Goal: Task Accomplishment & Management: Complete application form

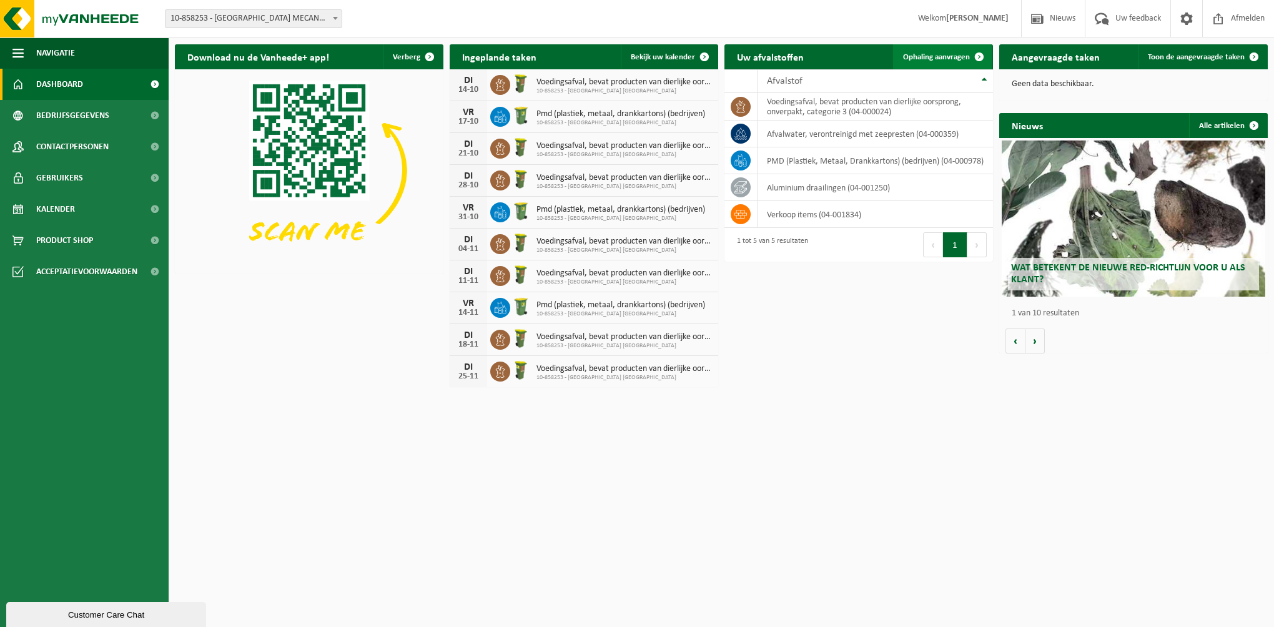
click at [933, 55] on span "Ophaling aanvragen" at bounding box center [936, 57] width 67 height 8
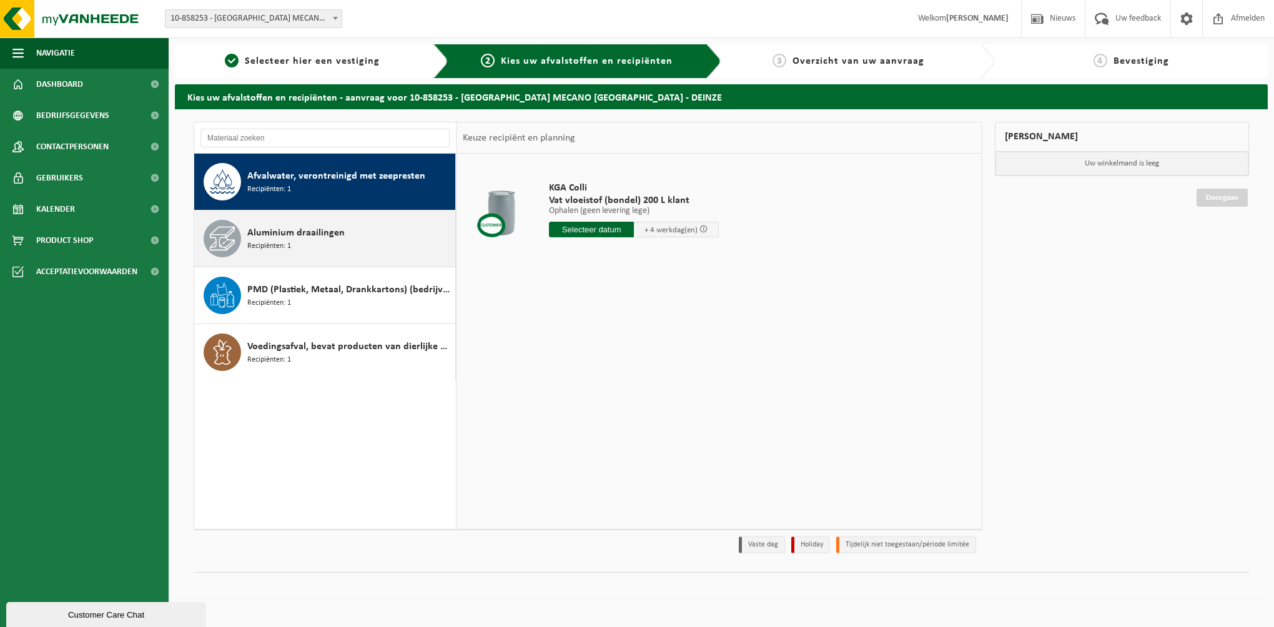
click at [359, 243] on div "Aluminium draailingen Recipiënten: 1" at bounding box center [349, 238] width 205 height 37
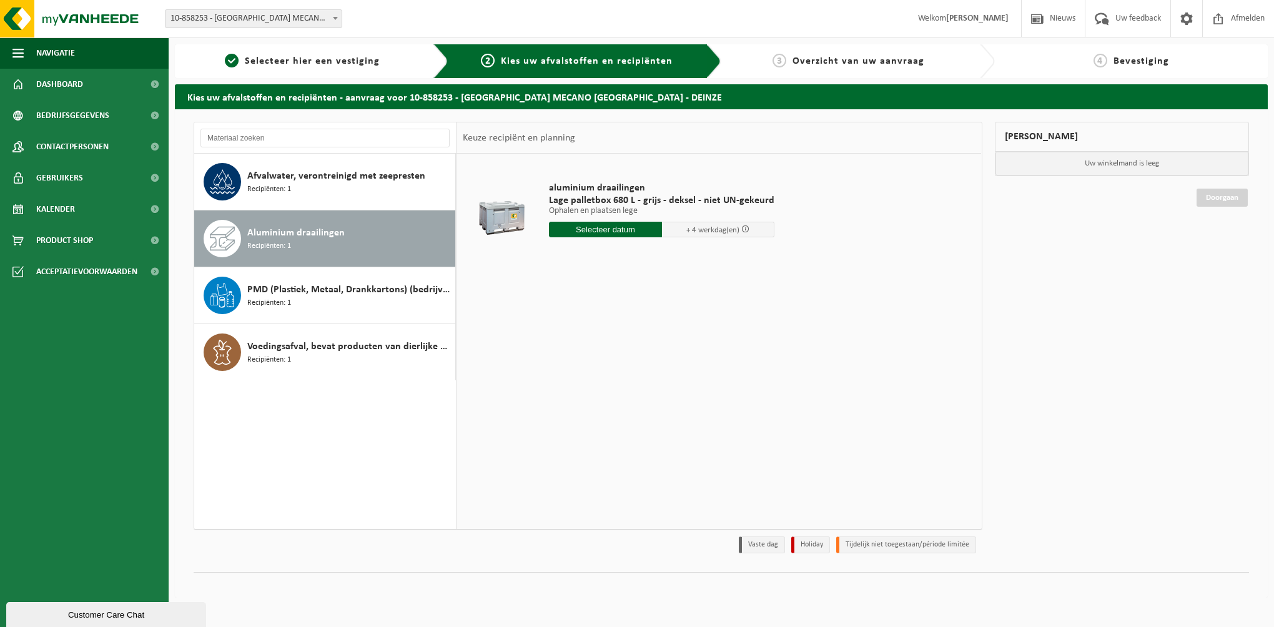
click at [606, 227] on input "text" at bounding box center [605, 230] width 113 height 16
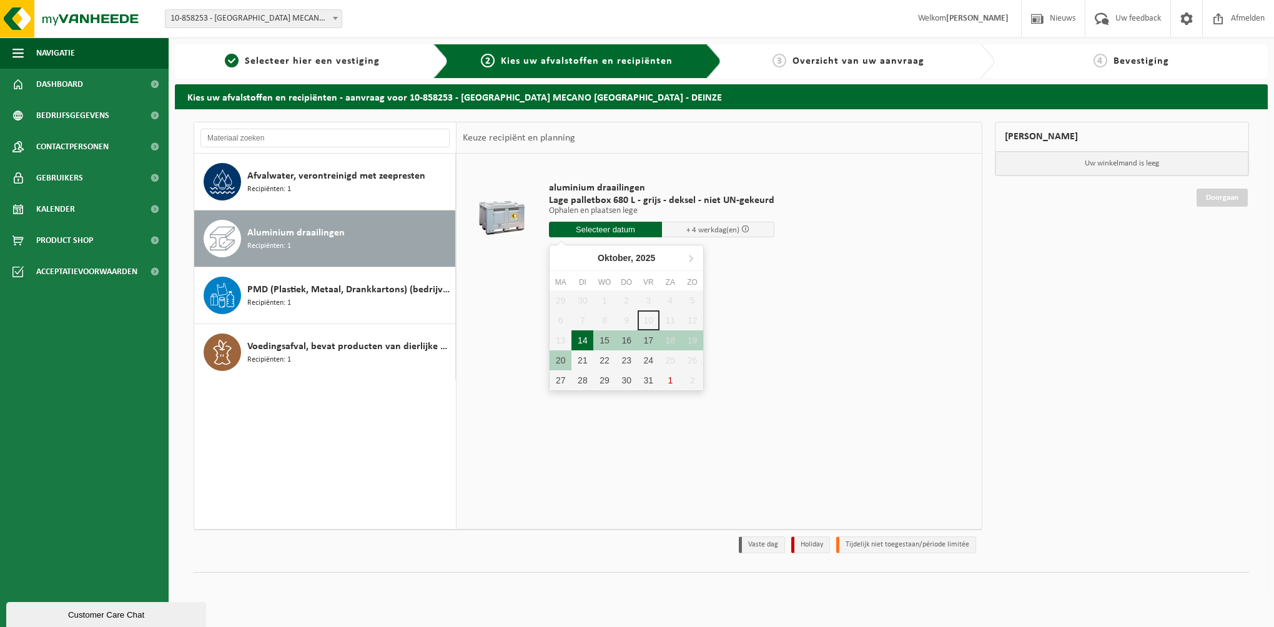
click at [585, 343] on div "14" at bounding box center [582, 340] width 22 height 20
type input "Van 2025-10-14"
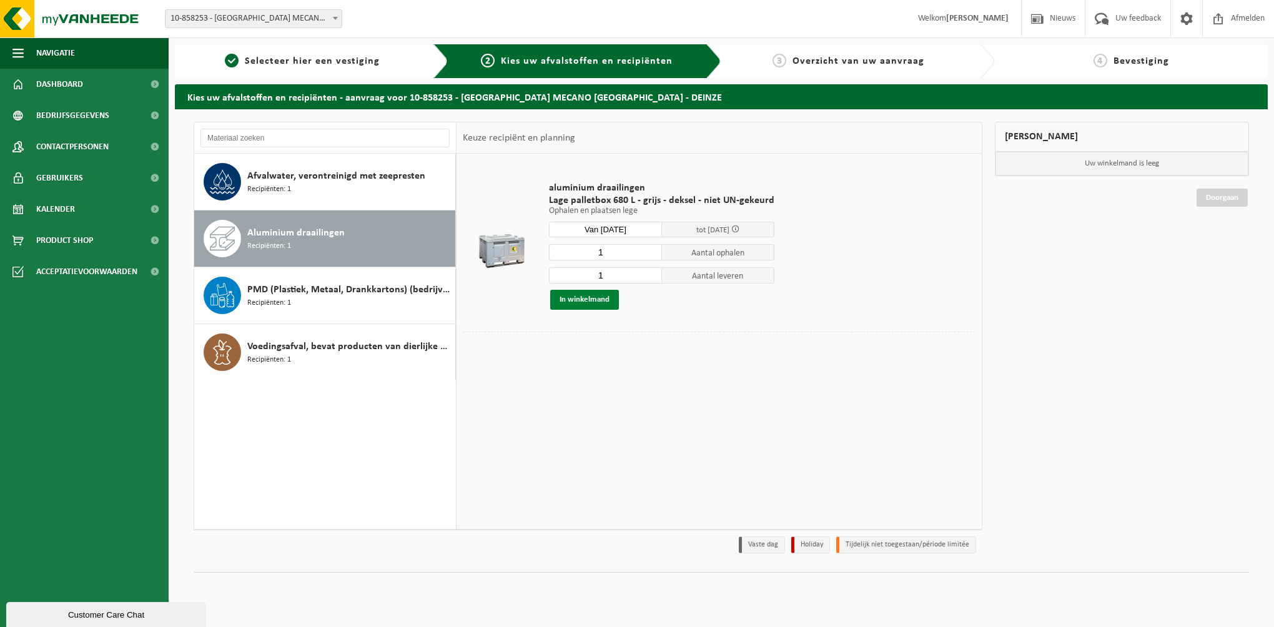
click at [590, 297] on button "In winkelmand" at bounding box center [584, 300] width 69 height 20
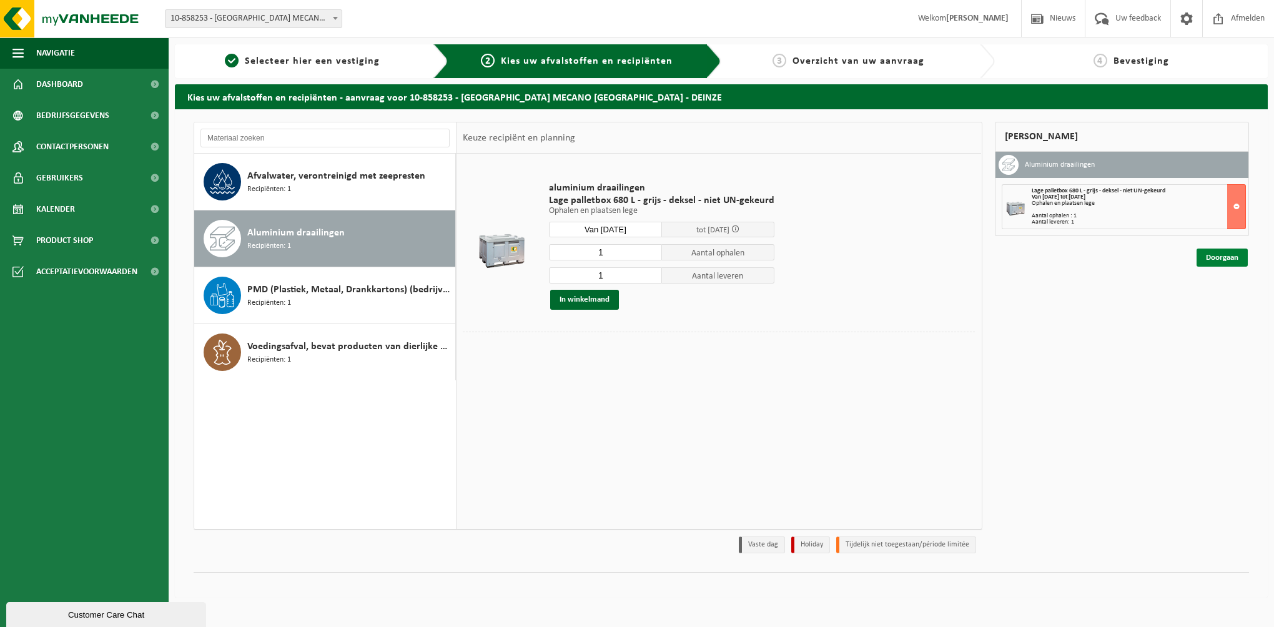
click at [1226, 260] on link "Doorgaan" at bounding box center [1221, 258] width 51 height 18
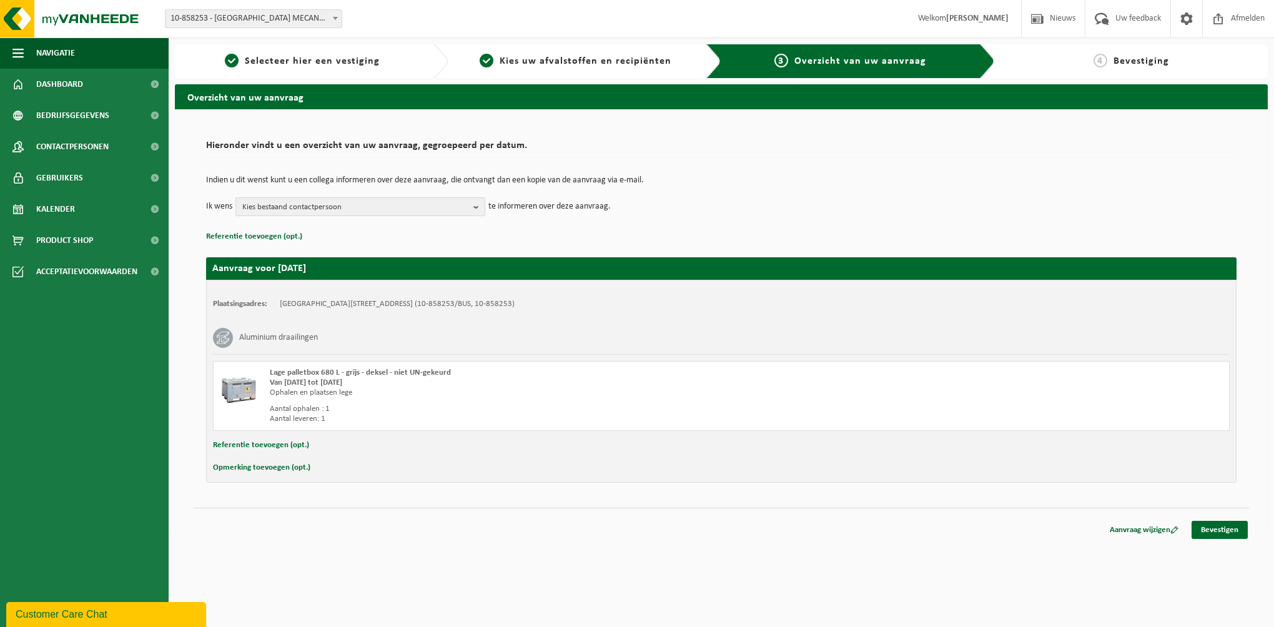
click at [475, 207] on b "button" at bounding box center [478, 206] width 11 height 17
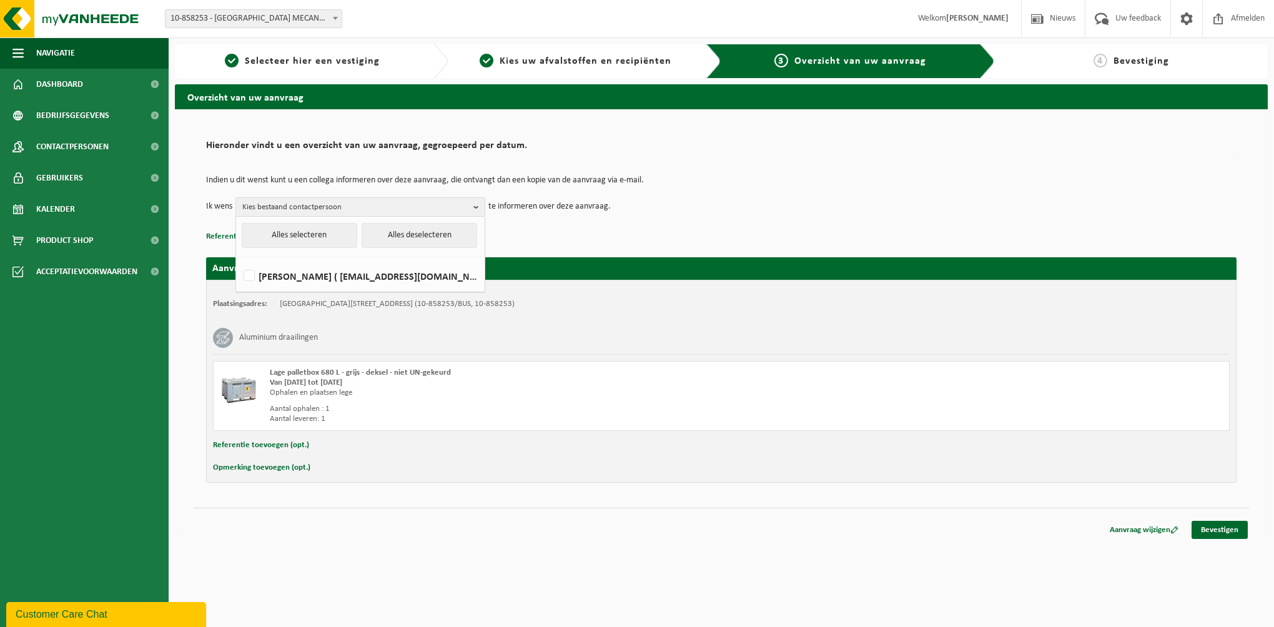
click at [633, 239] on p "Referentie toevoegen (opt.)" at bounding box center [721, 237] width 1030 height 16
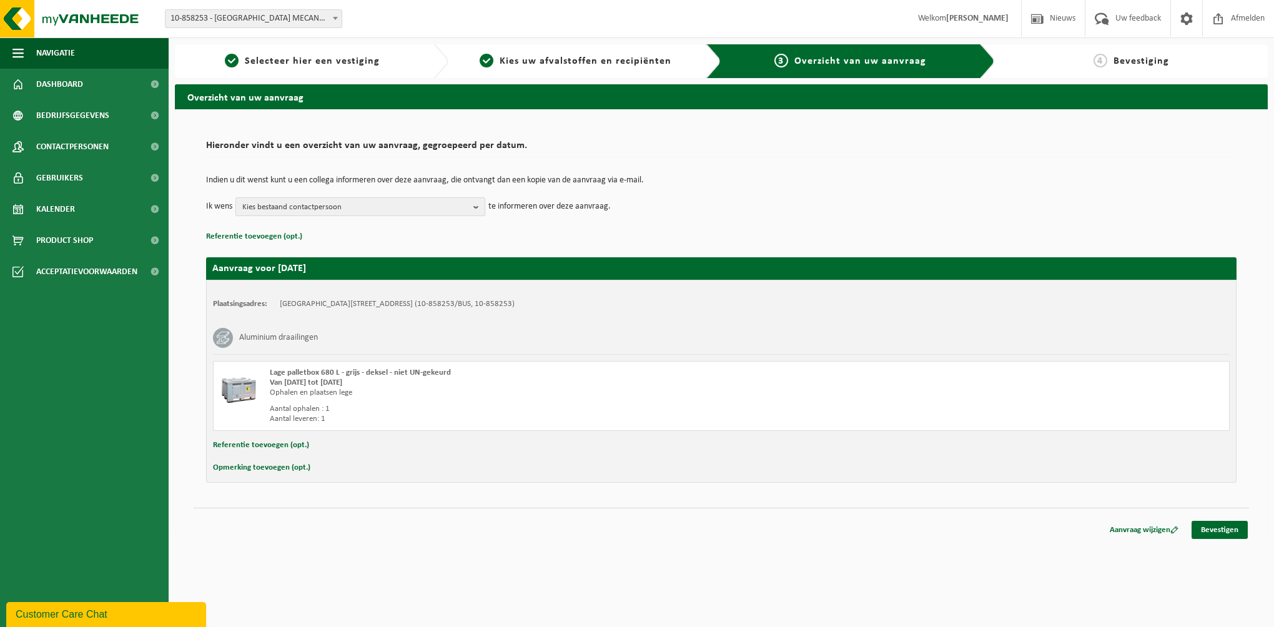
click at [457, 204] on span "Kies bestaand contactpersoon" at bounding box center [355, 207] width 226 height 19
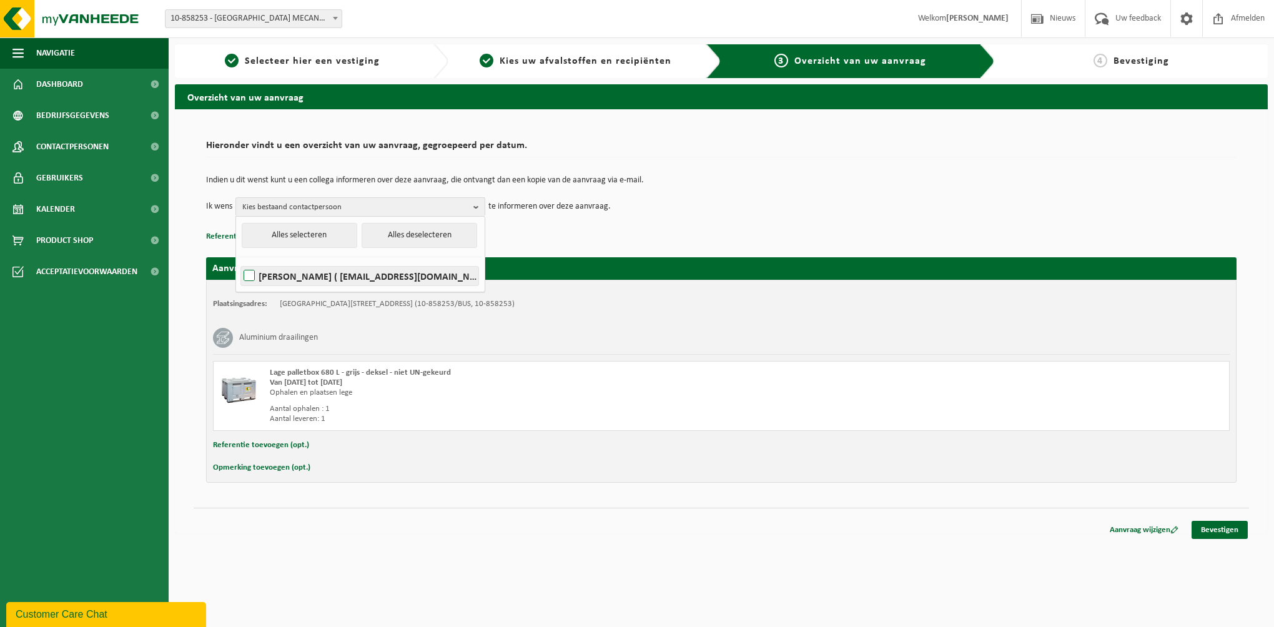
click at [411, 272] on label "TANJA DE RYCKE ( tanja.derycke@pmk.be )" at bounding box center [359, 276] width 237 height 19
click at [239, 260] on input "TANJA DE RYCKE ( tanja.derycke@pmk.be )" at bounding box center [239, 260] width 1 height 1
click at [618, 210] on td "Ik wens TANJA DE RYCKE Alles selecteren Alles deselecteren TANJA DE RYCKE ( tan…" at bounding box center [721, 206] width 1030 height 19
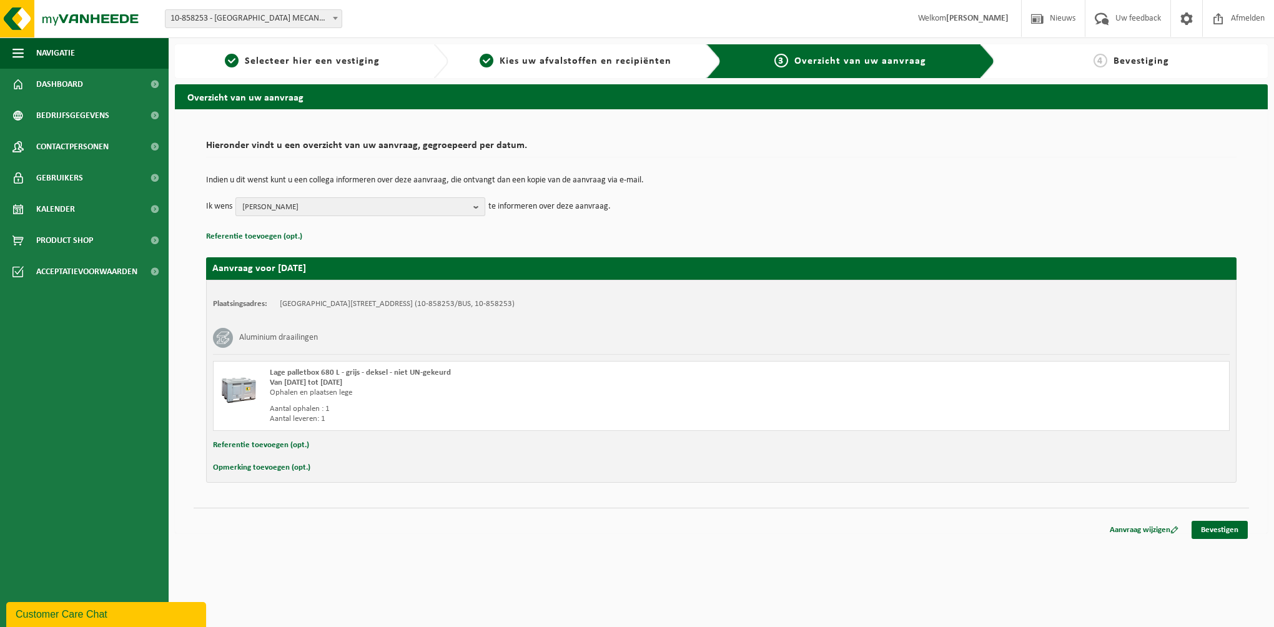
click at [479, 203] on b "button" at bounding box center [478, 206] width 11 height 17
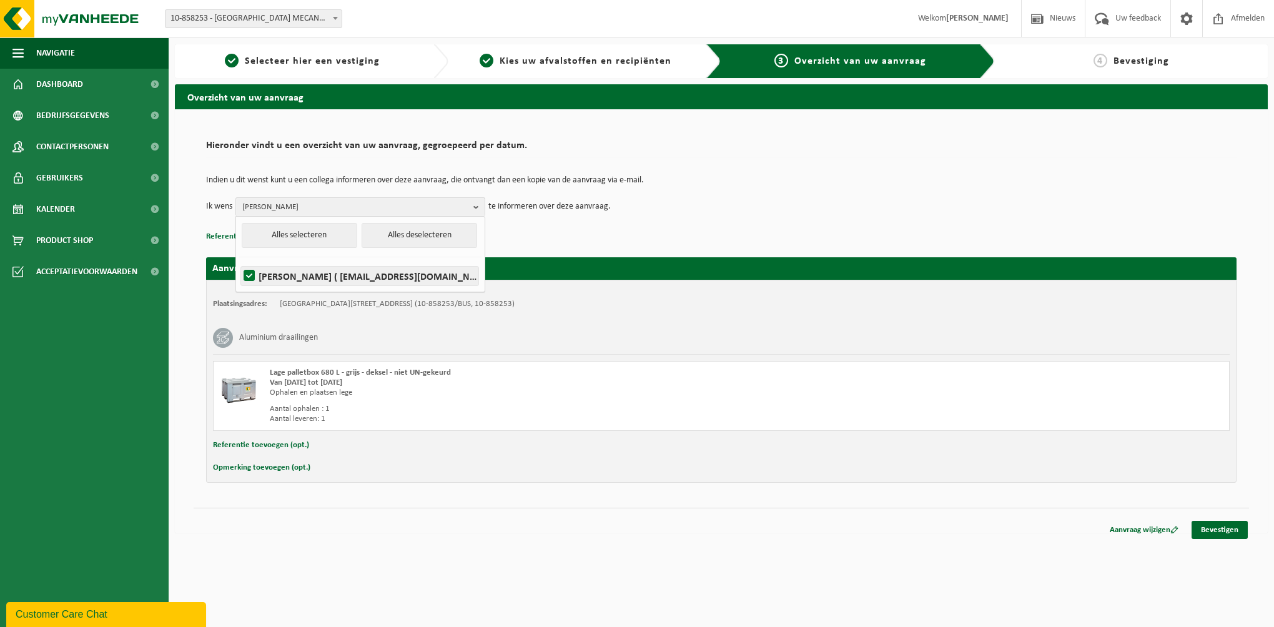
click at [407, 284] on label "TANJA DE RYCKE ( tanja.derycke@pmk.be )" at bounding box center [359, 276] width 237 height 19
click at [239, 260] on input "TANJA DE RYCKE ( tanja.derycke@pmk.be )" at bounding box center [239, 260] width 1 height 1
click at [407, 284] on label "TANJA DE RYCKE ( tanja.derycke@pmk.be )" at bounding box center [359, 276] width 237 height 19
click at [239, 260] on input "TANJA DE RYCKE ( tanja.derycke@pmk.be )" at bounding box center [239, 260] width 1 height 1
checkbox input "true"
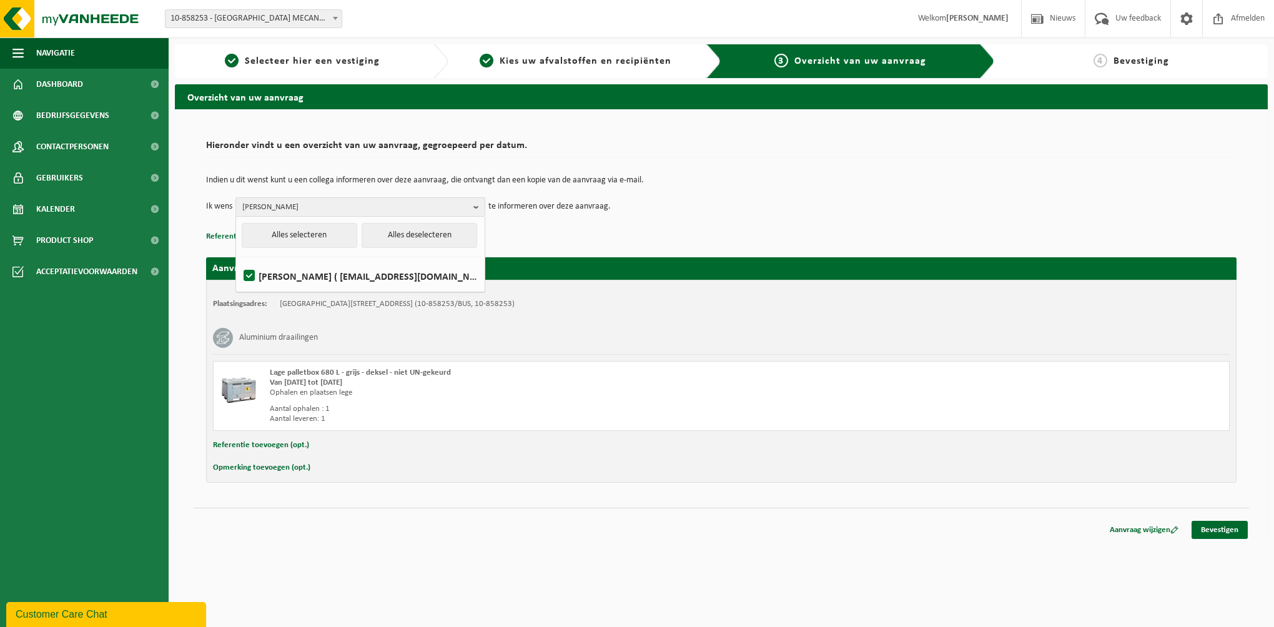
click at [671, 222] on div "Indien u dit wenst kunt u een collega informeren over deze aanvraag, die ontvan…" at bounding box center [721, 196] width 1030 height 65
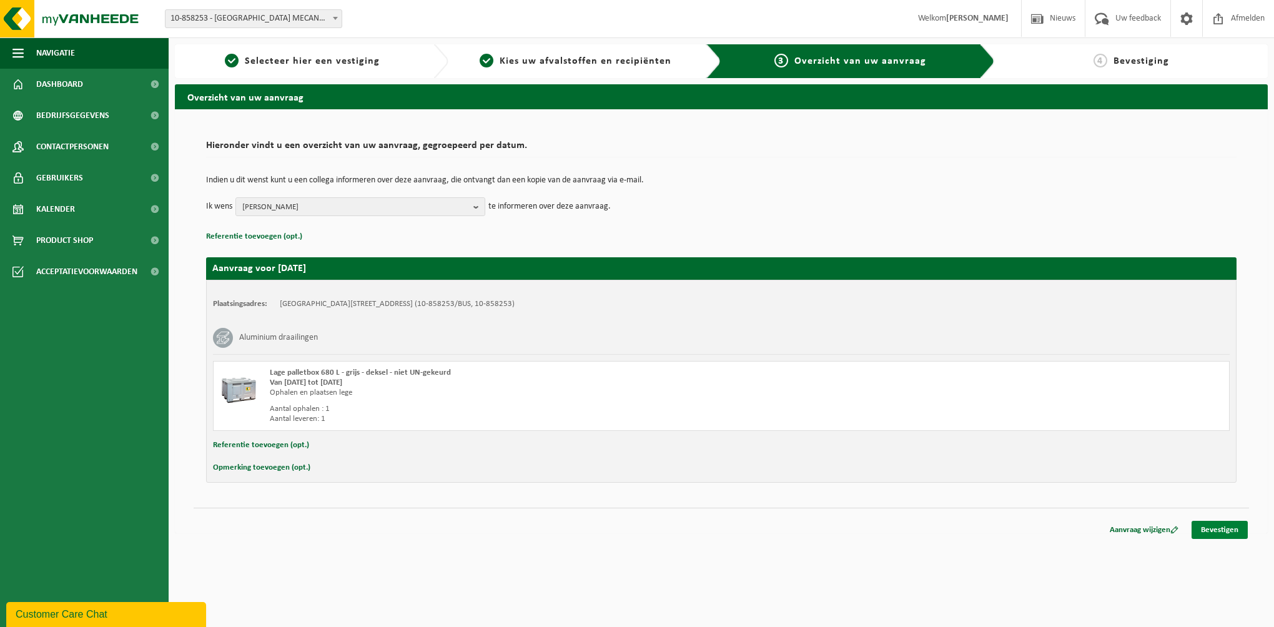
click at [1222, 531] on link "Bevestigen" at bounding box center [1219, 530] width 56 height 18
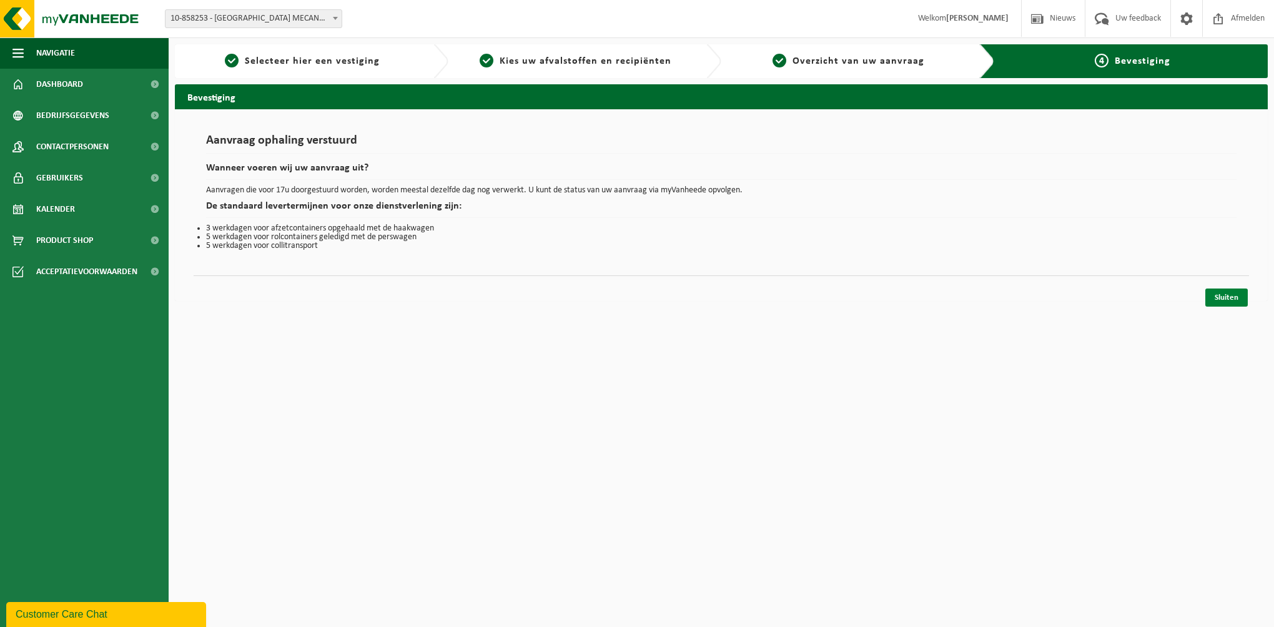
click at [1238, 295] on link "Sluiten" at bounding box center [1226, 297] width 42 height 18
